Goal: Task Accomplishment & Management: Manage account settings

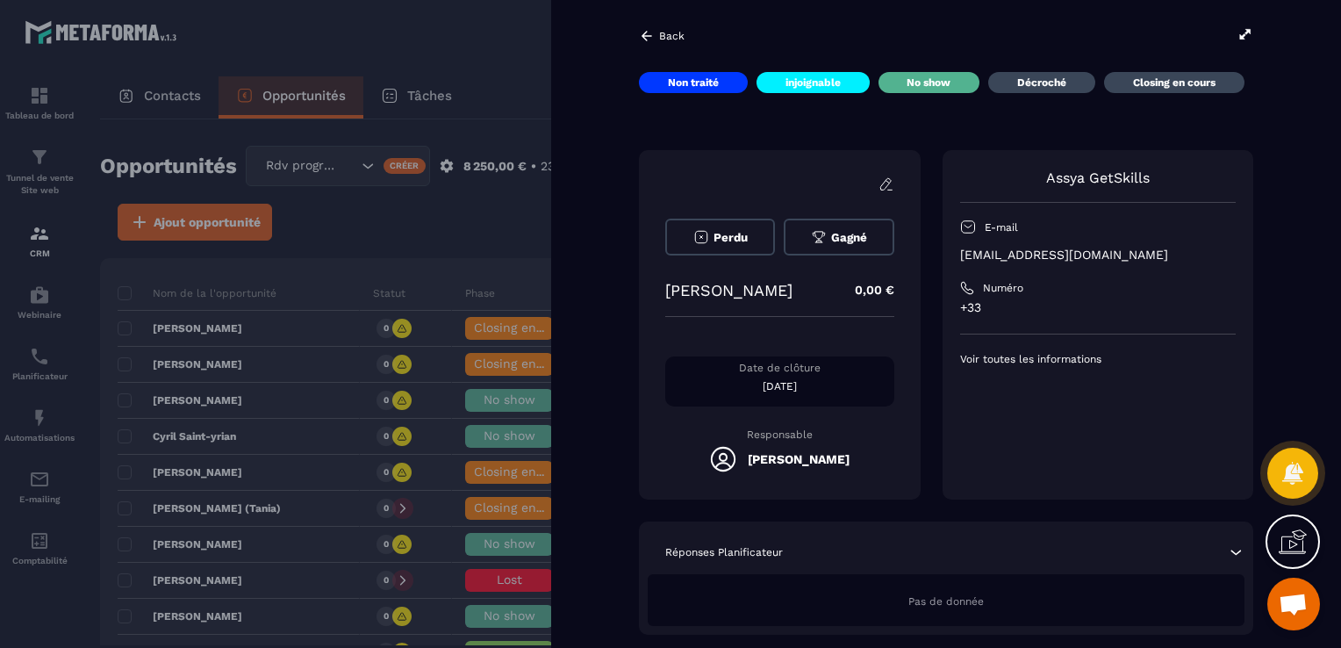
scroll to position [351, 0]
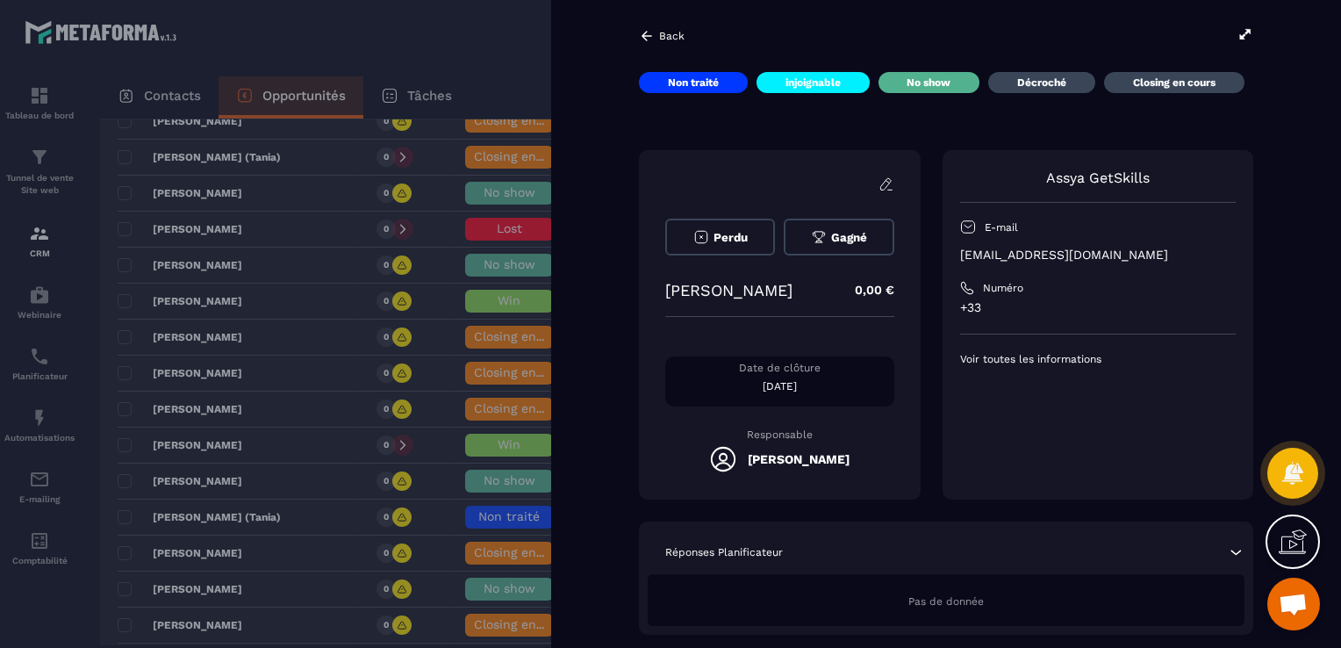
drag, startPoint x: 786, startPoint y: 293, endPoint x: 632, endPoint y: 307, distance: 155.1
click at [632, 307] on div "Back Non traité injoignable No show Décroché Closing en cours Perdu Gagné [PERS…" at bounding box center [946, 324] width 790 height 648
copy p "[PERSON_NAME]"
click at [481, 291] on div at bounding box center [670, 324] width 1341 height 648
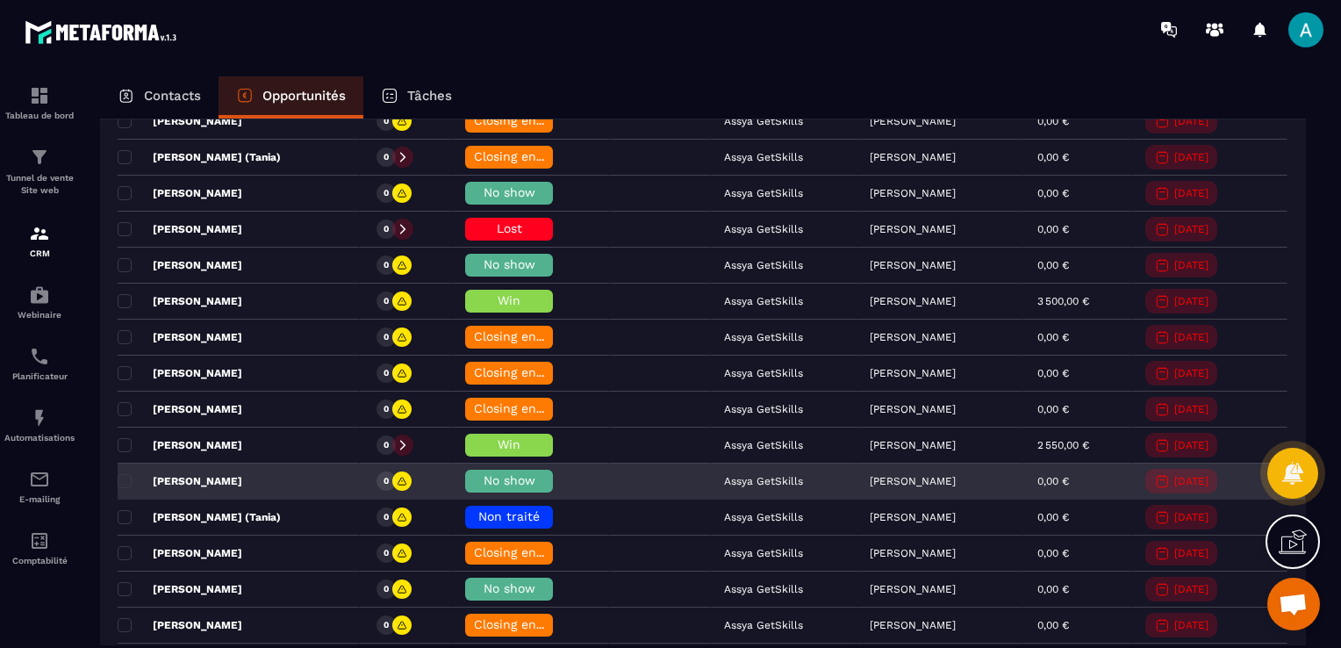
click at [494, 476] on span "No show" at bounding box center [509, 480] width 52 height 14
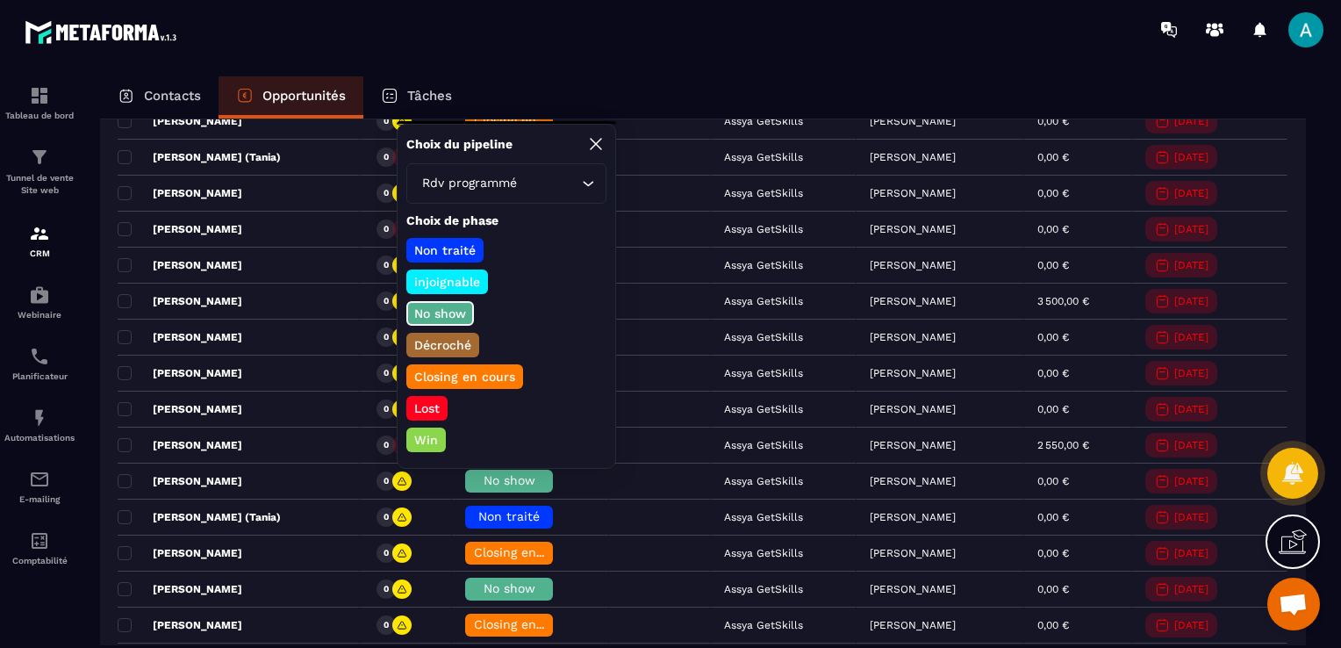
click at [425, 399] on p "Lost" at bounding box center [427, 408] width 31 height 18
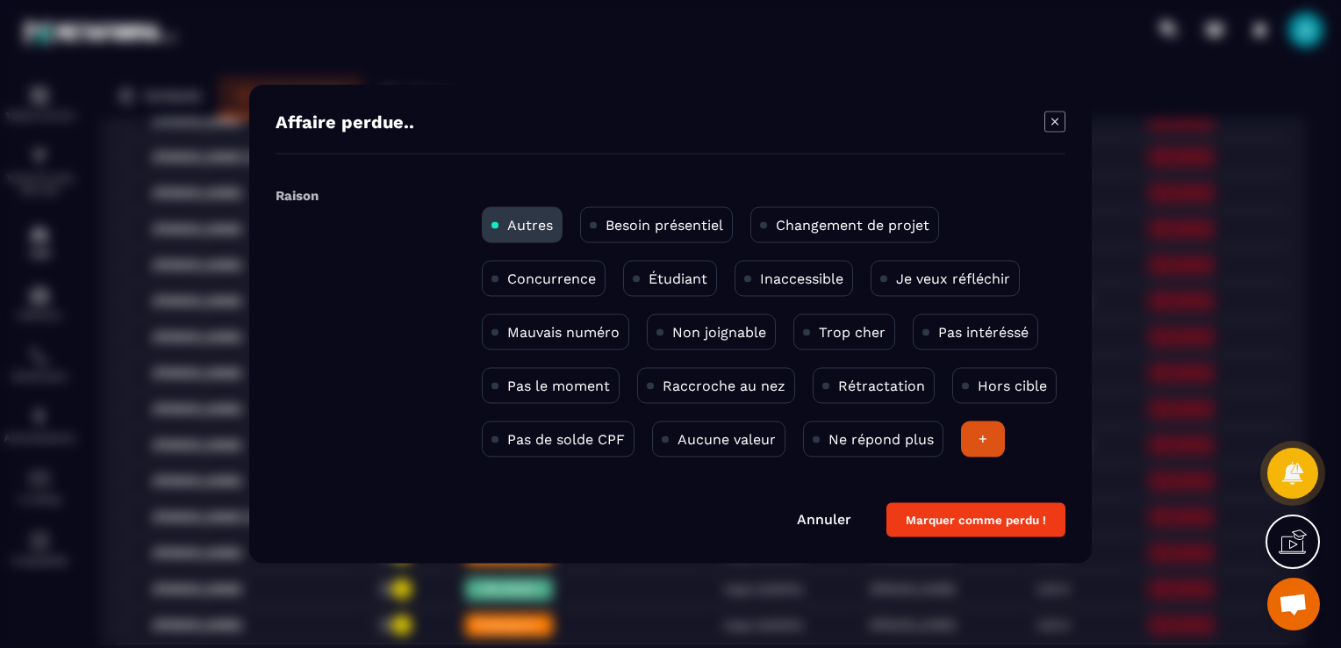
click at [528, 395] on div "Pas le moment" at bounding box center [551, 386] width 138 height 36
click at [1039, 520] on button "Marquer comme perdu !" at bounding box center [975, 520] width 179 height 34
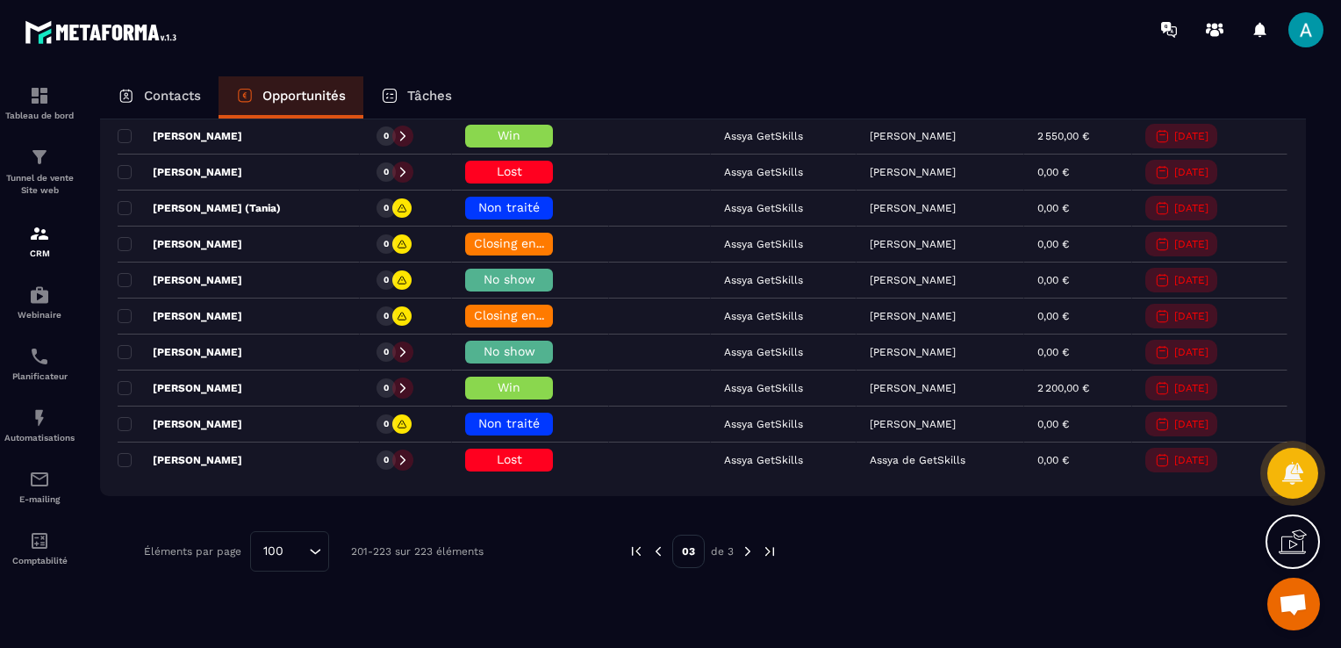
scroll to position [756, 0]
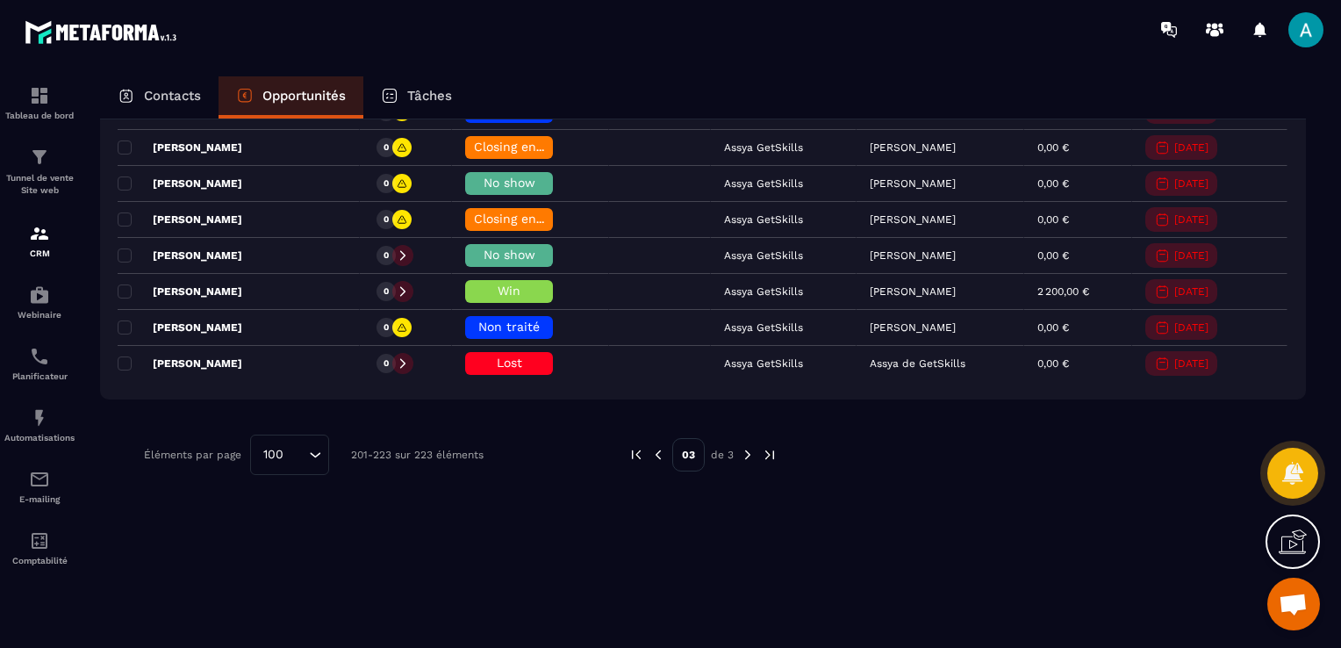
click at [662, 453] on img at bounding box center [658, 455] width 16 height 16
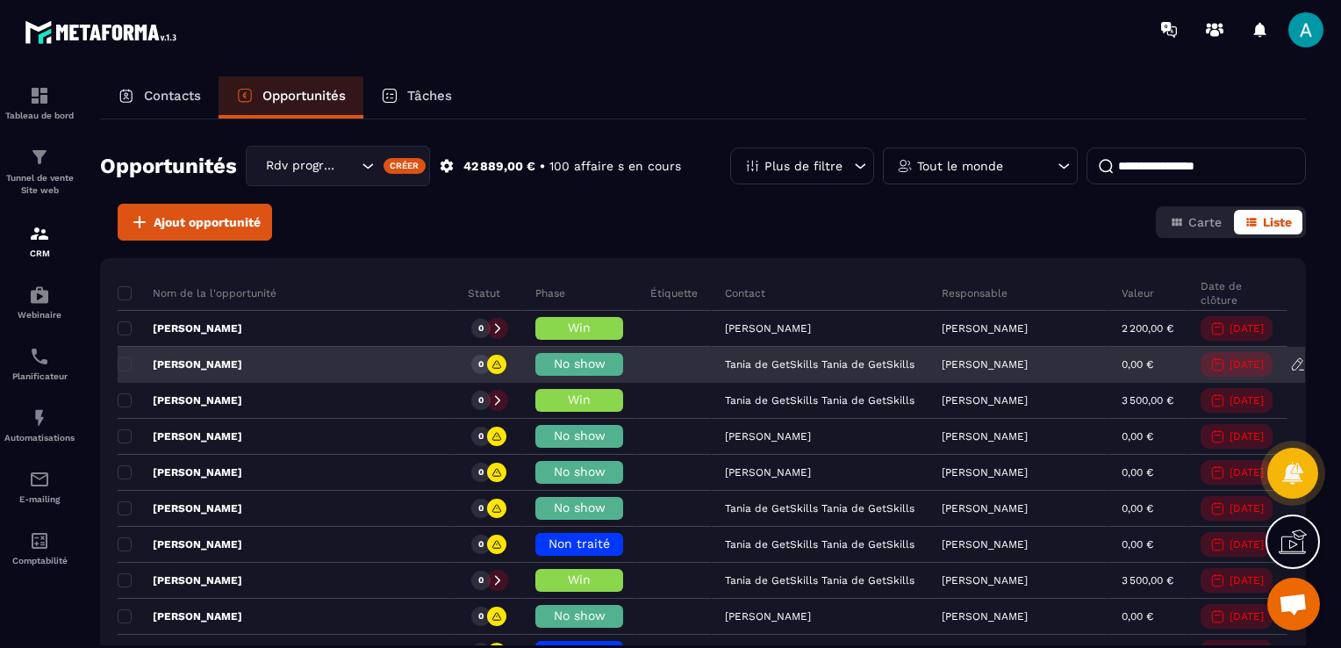
scroll to position [0, 0]
click at [363, 356] on div "[PERSON_NAME]" at bounding box center [286, 364] width 337 height 35
